Goal: Task Accomplishment & Management: Complete application form

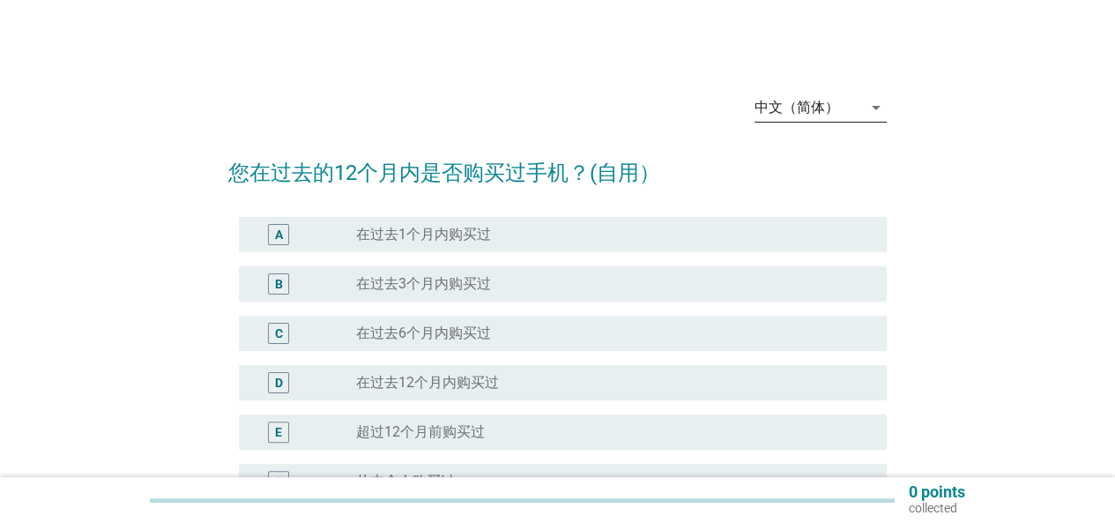
click at [858, 98] on div "中文（简体）" at bounding box center [808, 107] width 108 height 28
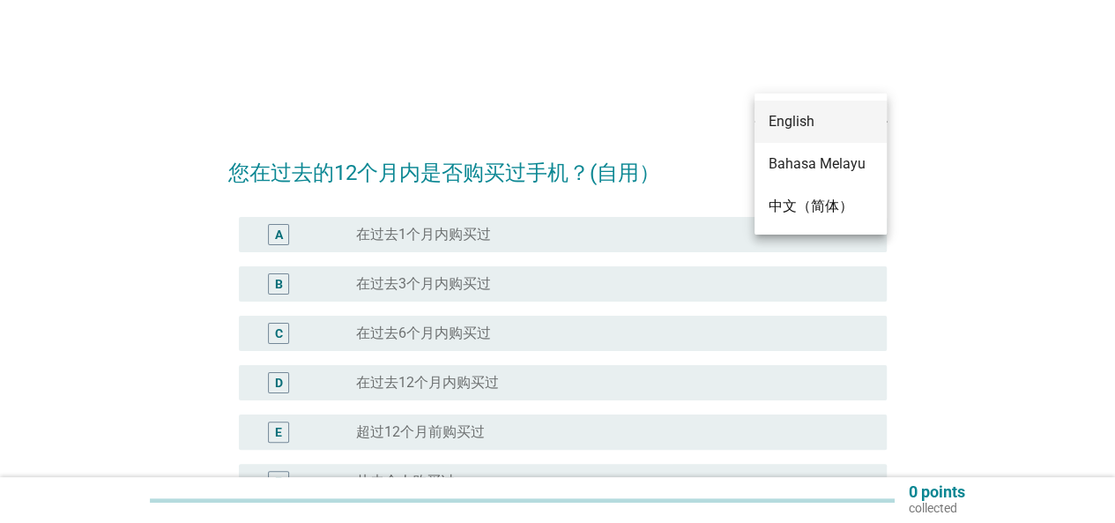
click at [793, 131] on div "English" at bounding box center [820, 121] width 104 height 21
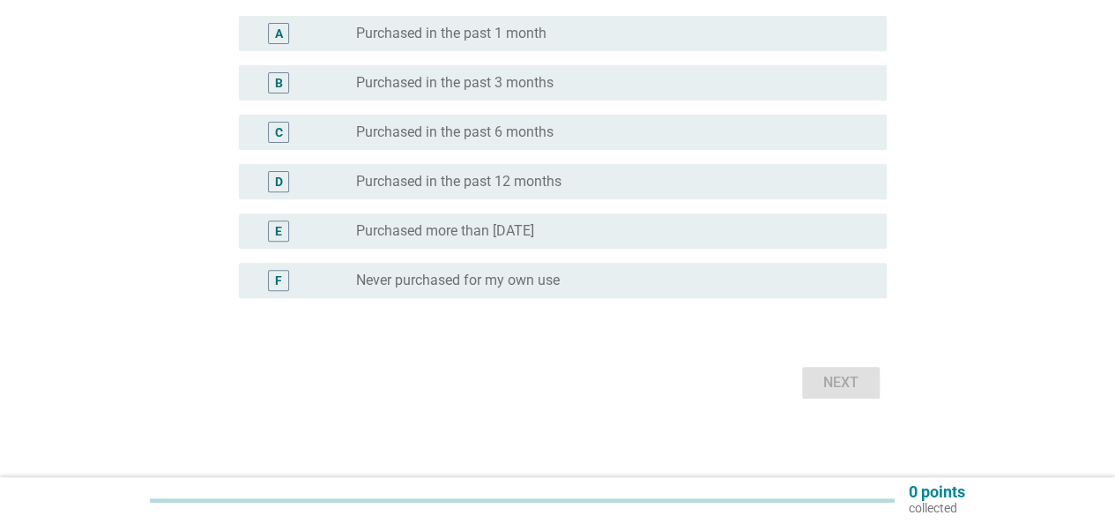
scroll to position [238, 0]
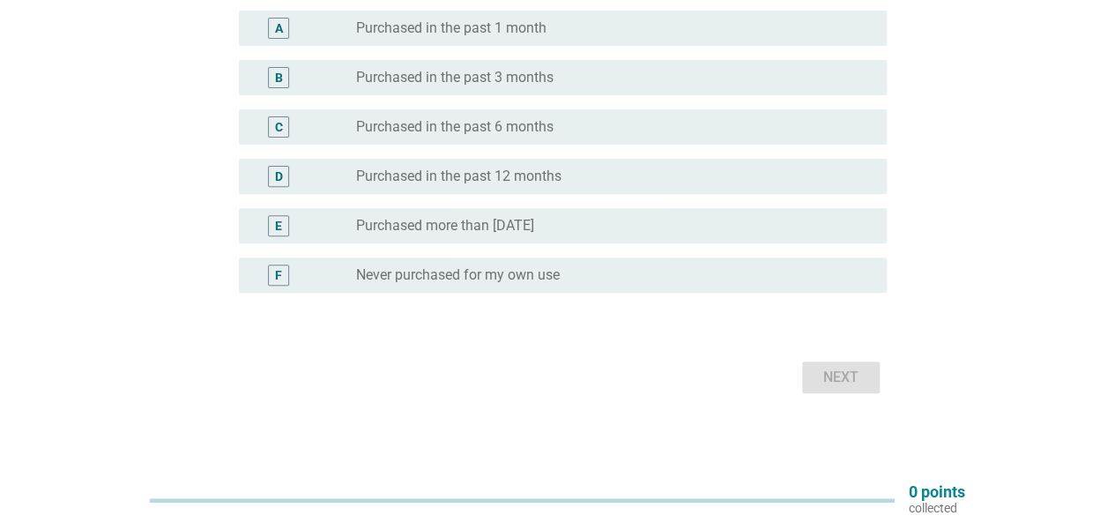
click at [508, 272] on label "Never purchased for my own use" at bounding box center [458, 275] width 204 height 18
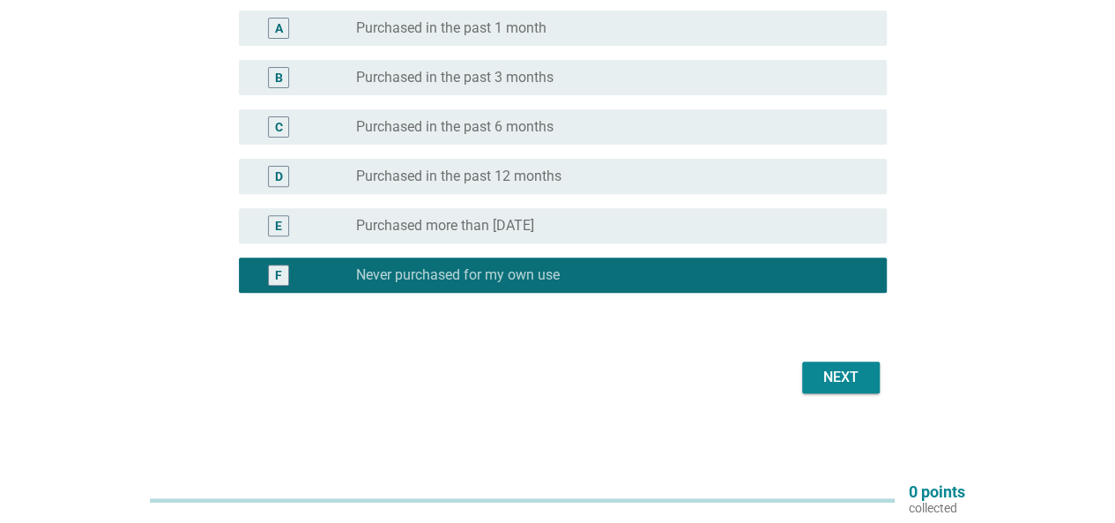
click at [502, 219] on label "Purchased more than [DATE]" at bounding box center [445, 226] width 178 height 18
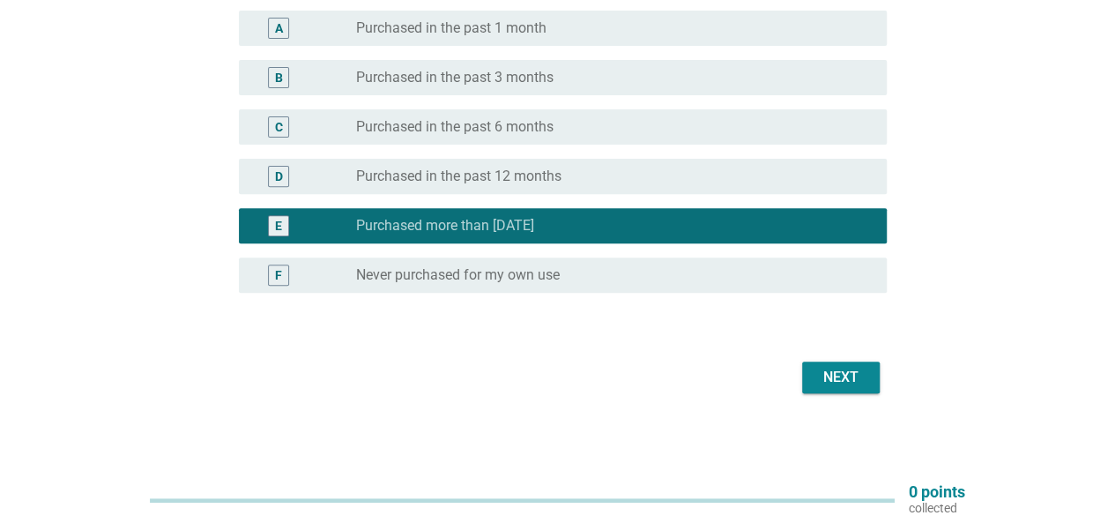
click at [830, 376] on div "Next" at bounding box center [840, 377] width 49 height 21
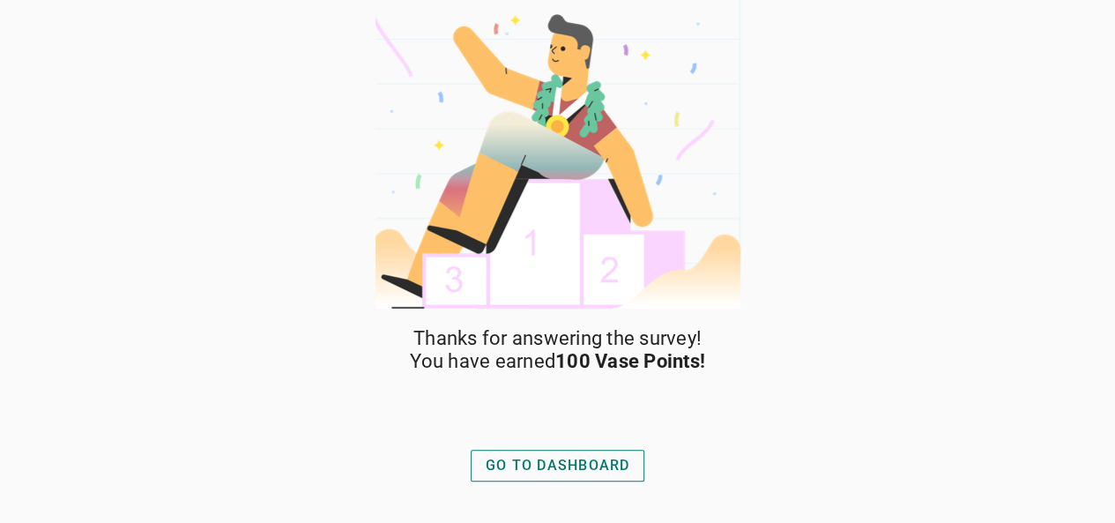
click at [554, 464] on div "GO TO DASHBOARD" at bounding box center [558, 465] width 145 height 21
